Goal: Information Seeking & Learning: Learn about a topic

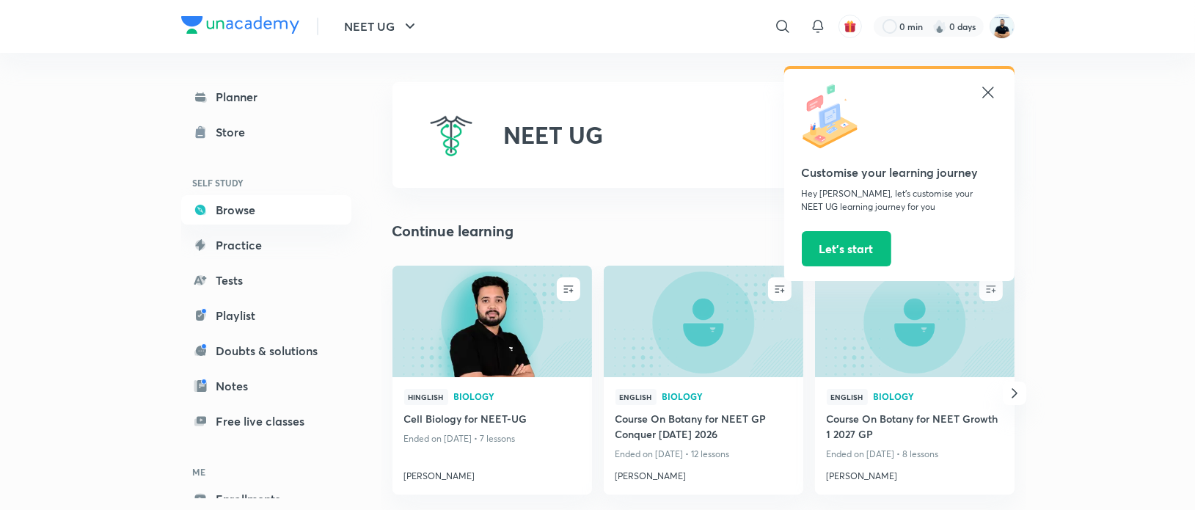
click at [987, 94] on icon at bounding box center [988, 93] width 18 height 18
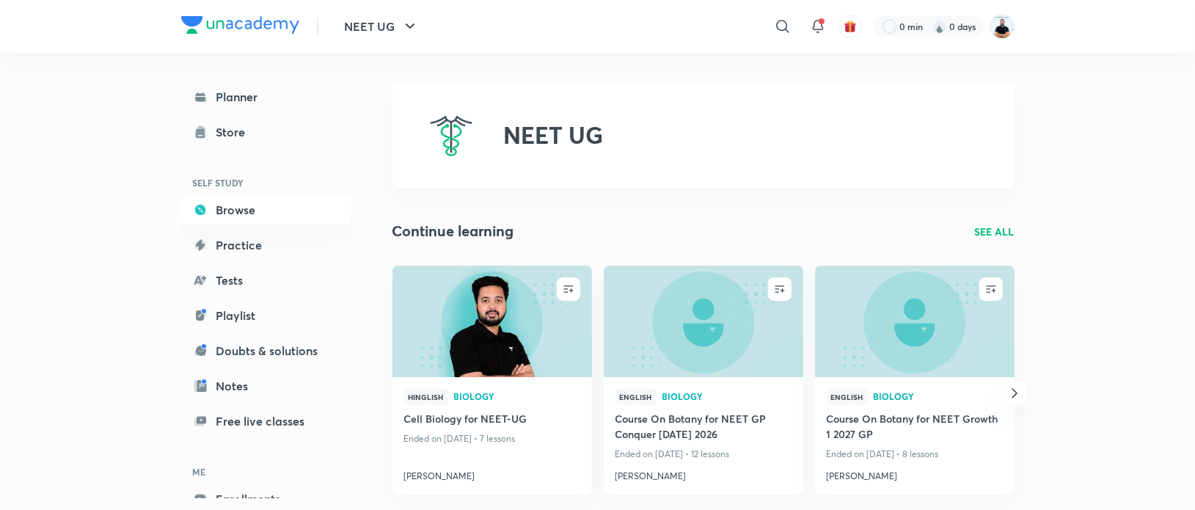
click at [1000, 31] on img at bounding box center [1001, 26] width 25 height 25
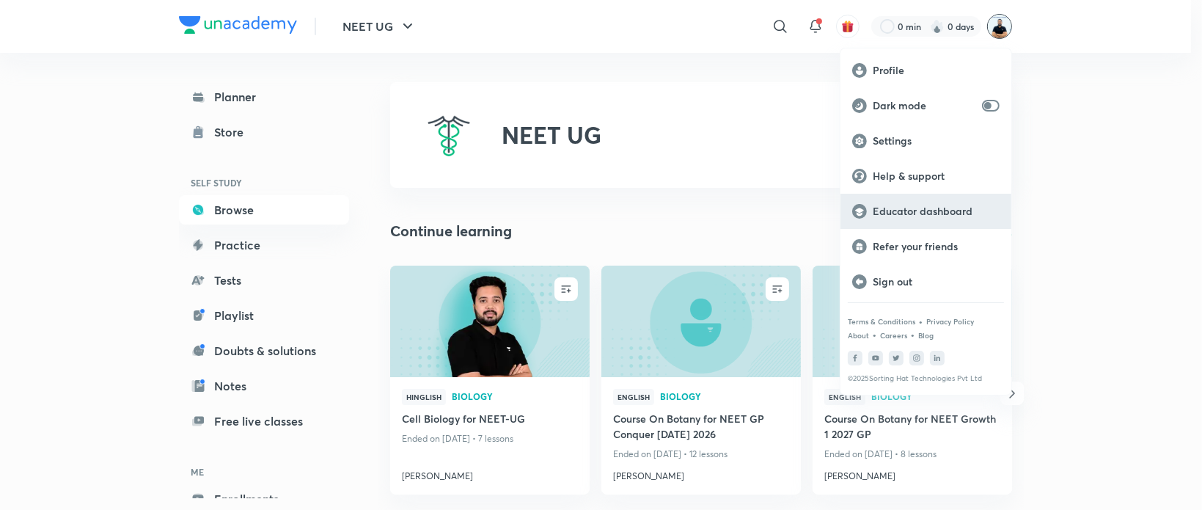
click at [928, 209] on p "Educator dashboard" at bounding box center [936, 211] width 127 height 13
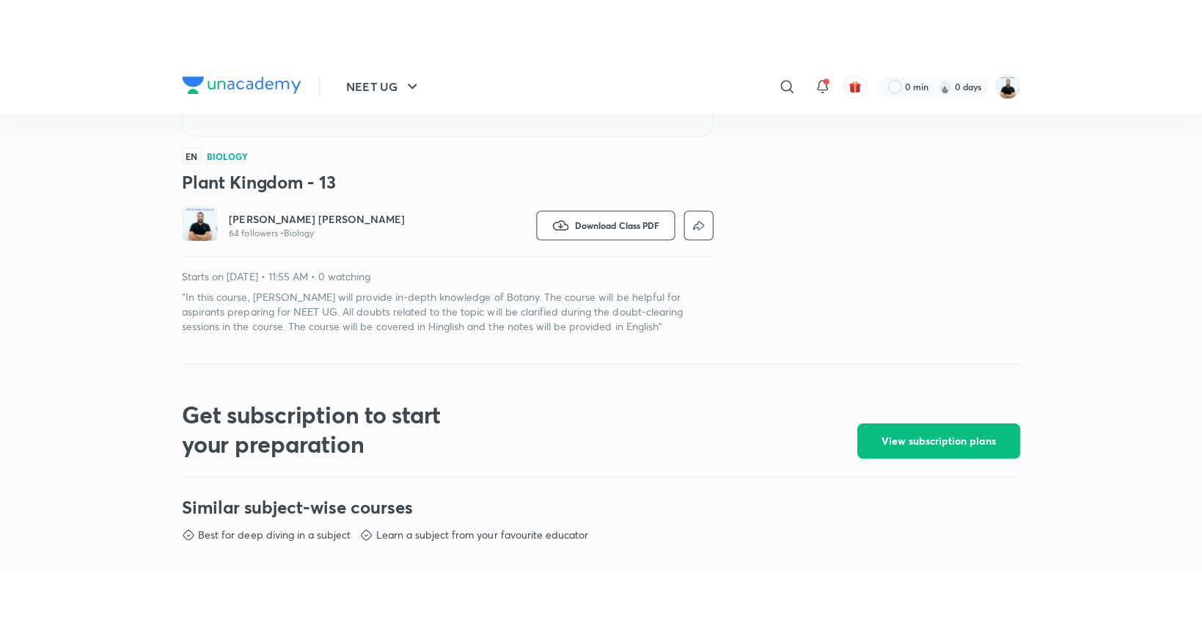
scroll to position [386, 0]
